Goal: Go to known website: Access a specific website the user already knows

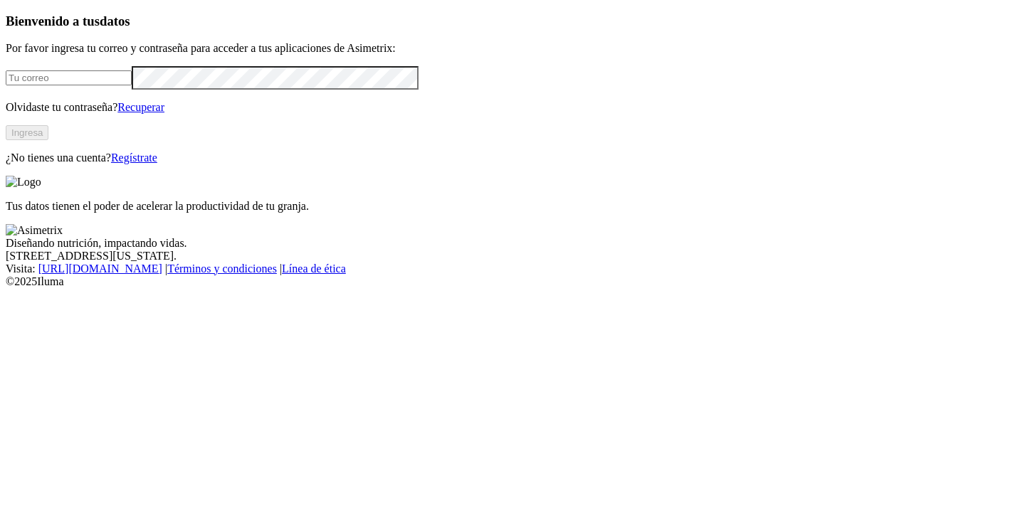
type input "[PERSON_NAME][EMAIL_ADDRESS][DOMAIN_NAME]"
click at [48, 140] on button "Ingresa" at bounding box center [27, 132] width 43 height 15
